Goal: Task Accomplishment & Management: Use online tool/utility

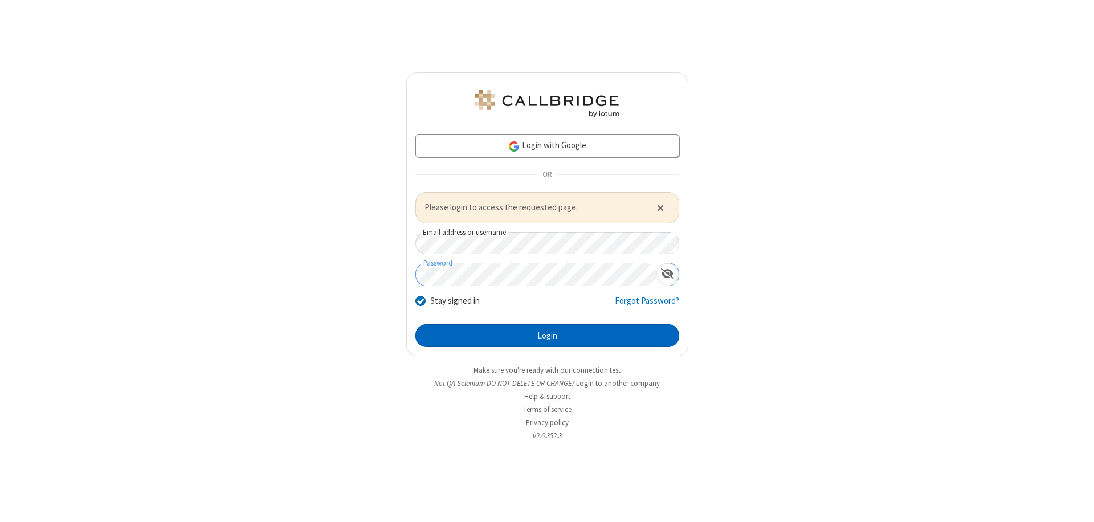
click at [547, 335] on button "Login" at bounding box center [547, 335] width 264 height 23
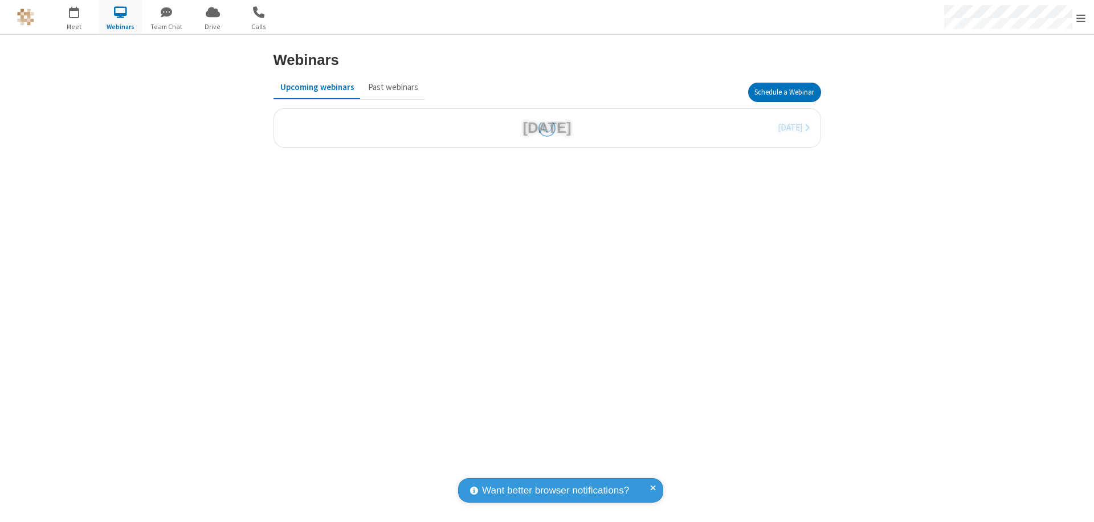
click at [784, 92] on button "Schedule a Webinar" at bounding box center [784, 92] width 73 height 19
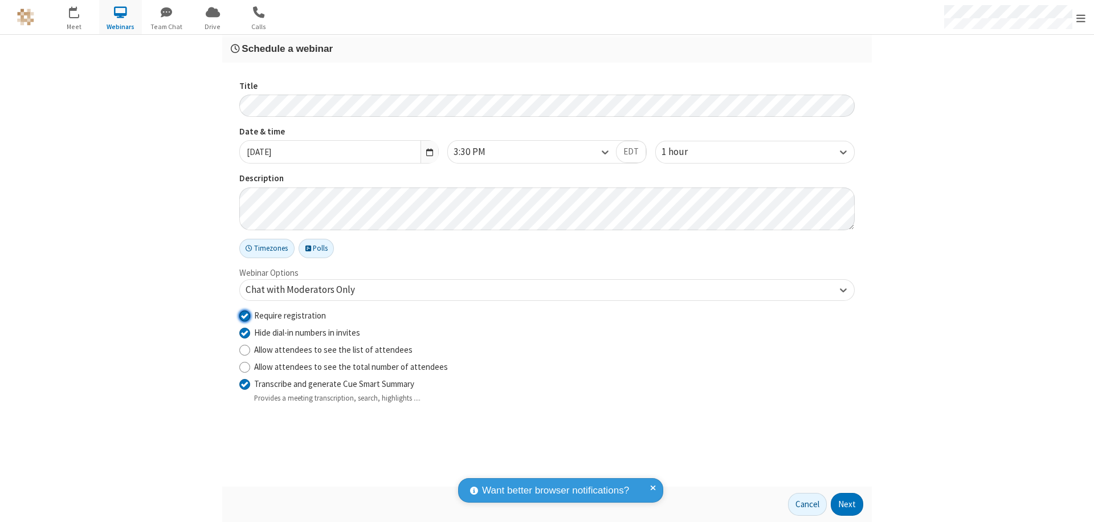
click at [244, 315] on input "Require registration" at bounding box center [244, 315] width 11 height 12
checkbox input "false"
click at [847, 504] on button "Next" at bounding box center [847, 504] width 32 height 23
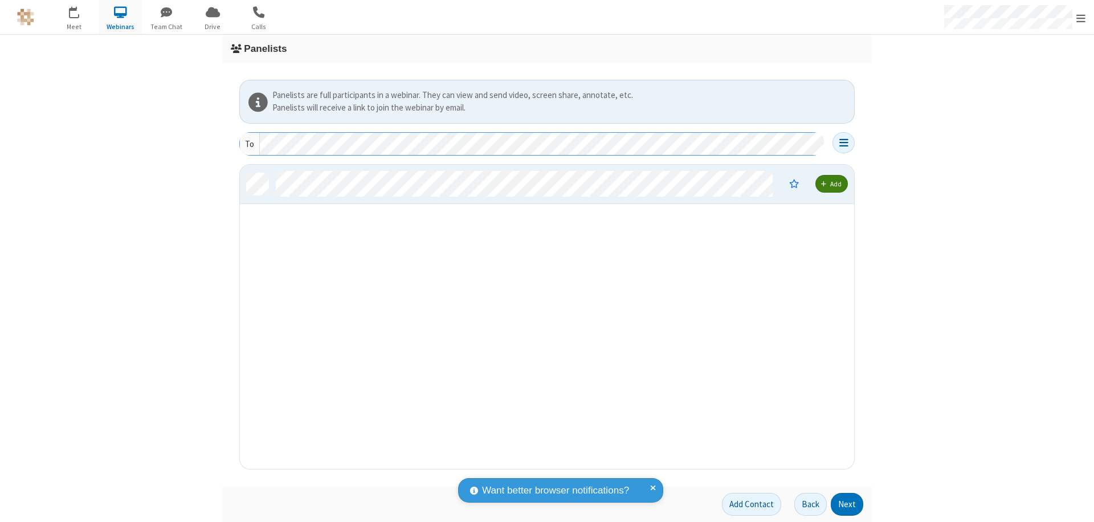
scroll to position [296, 606]
click at [847, 504] on button "Next" at bounding box center [847, 504] width 32 height 23
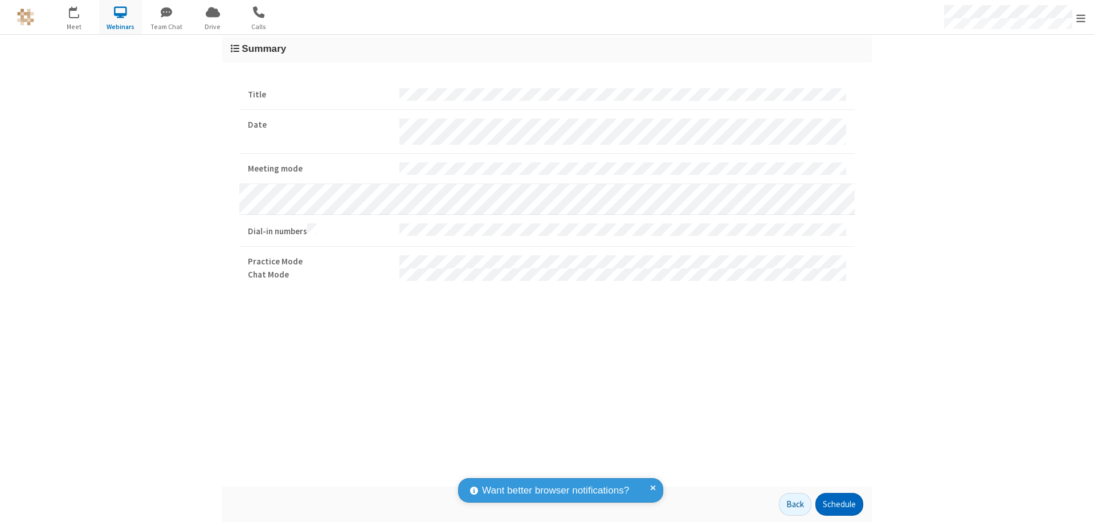
click at [839, 504] on button "Schedule" at bounding box center [840, 504] width 48 height 23
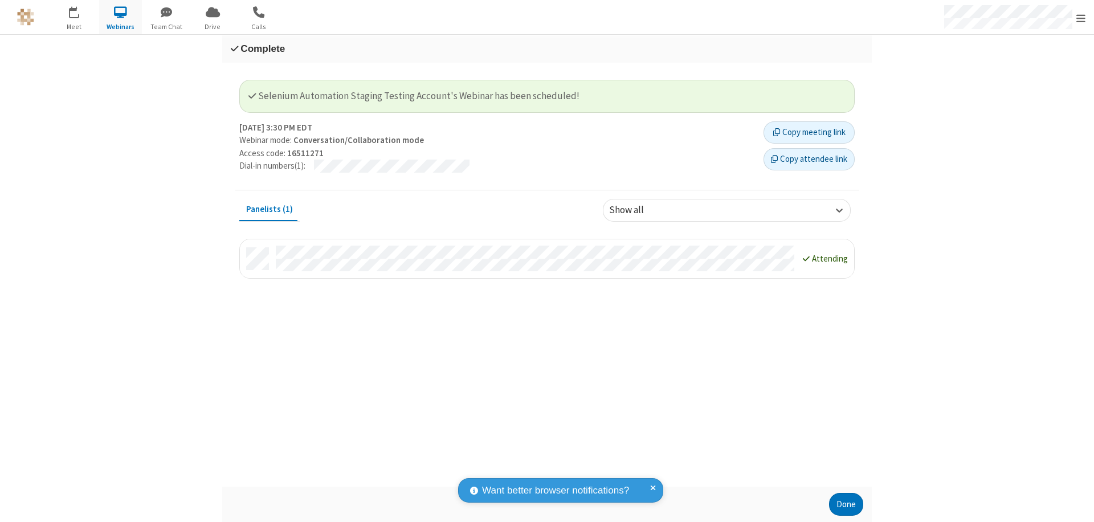
click at [846, 504] on button "Done" at bounding box center [846, 504] width 34 height 23
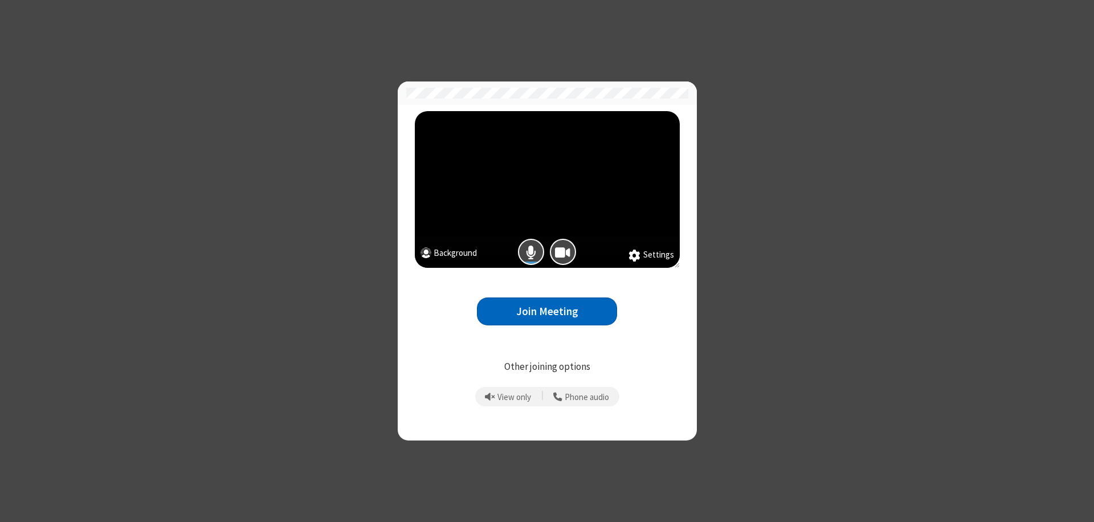
click at [547, 311] on button "Join Meeting" at bounding box center [547, 311] width 140 height 28
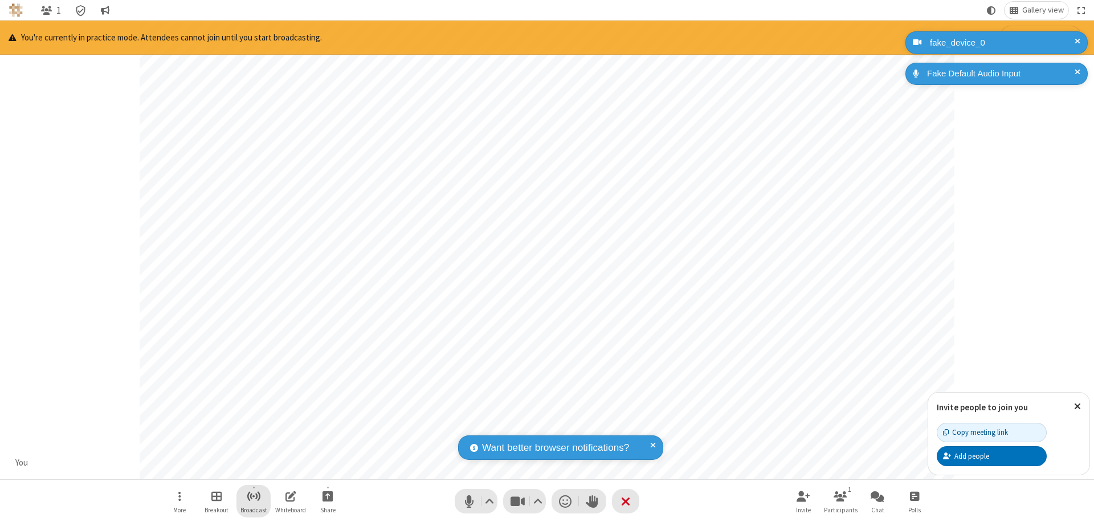
click at [253, 496] on span "Start broadcast" at bounding box center [254, 496] width 14 height 14
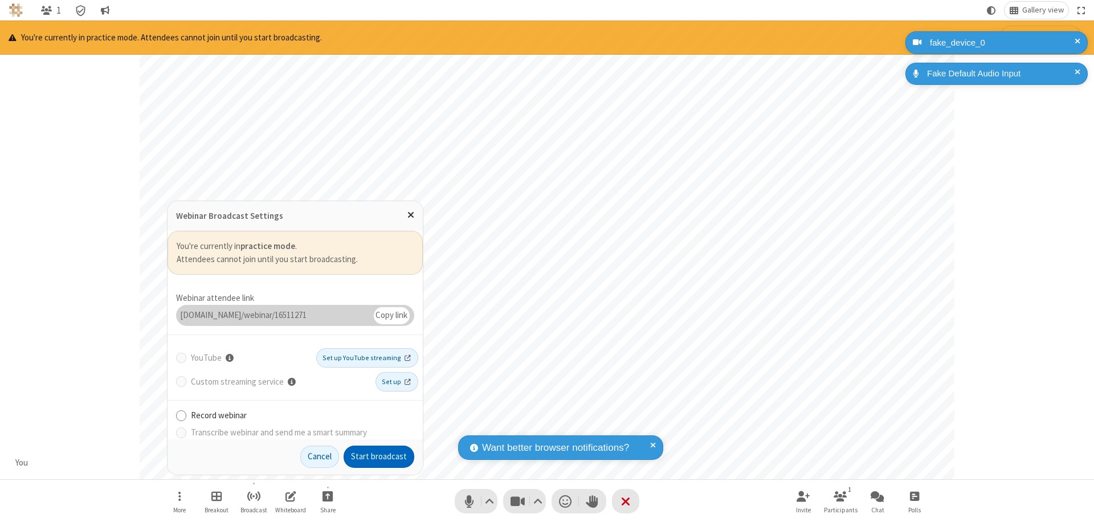
click at [379, 457] on button "Start broadcast" at bounding box center [379, 457] width 71 height 23
